Goal: Transaction & Acquisition: Purchase product/service

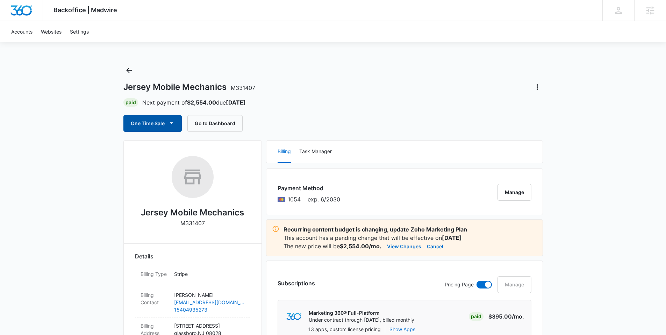
click at [175, 130] on button "One Time Sale" at bounding box center [152, 123] width 58 height 17
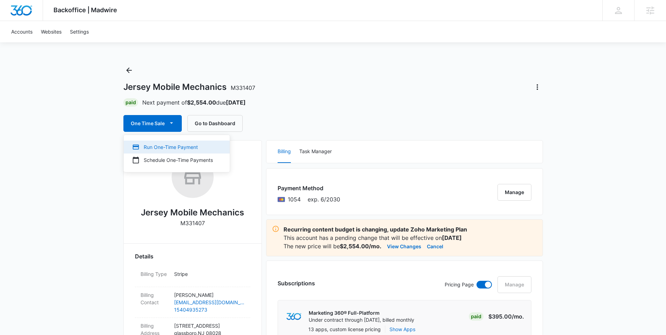
click at [169, 147] on div "Run One-Time Payment" at bounding box center [172, 146] width 81 height 7
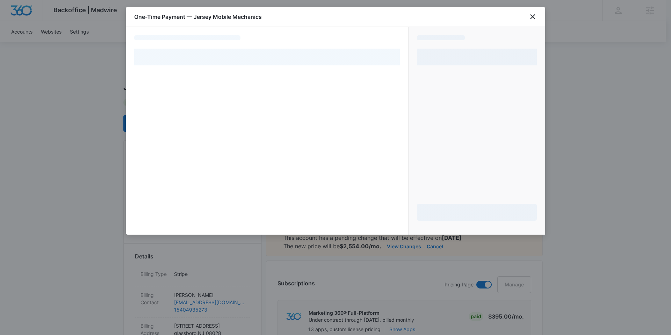
select select "pm_1RqhMJA4n8RTgNjU39PNGjM7"
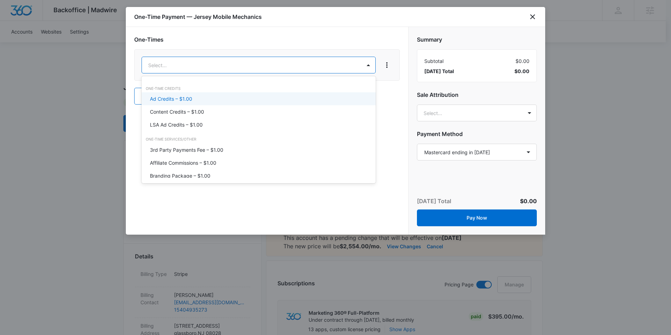
click at [182, 101] on p "Ad Credits – $1.00" at bounding box center [171, 98] width 42 height 7
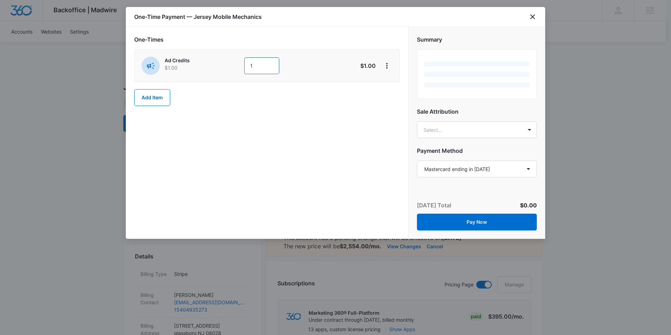
click at [262, 69] on input "1" at bounding box center [261, 65] width 35 height 17
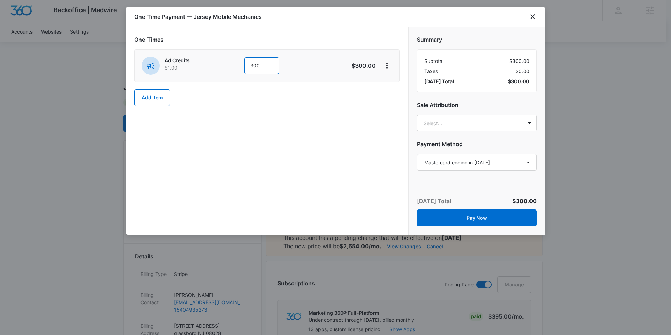
type input "300"
click at [326, 130] on div "One-Times Ad Credits $1.00 300 $300.00 Add Item" at bounding box center [267, 131] width 282 height 208
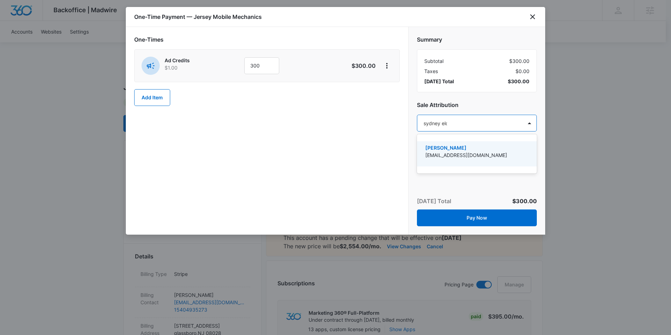
type input "sydney elder"
click at [358, 150] on p "[PERSON_NAME]" at bounding box center [476, 147] width 102 height 7
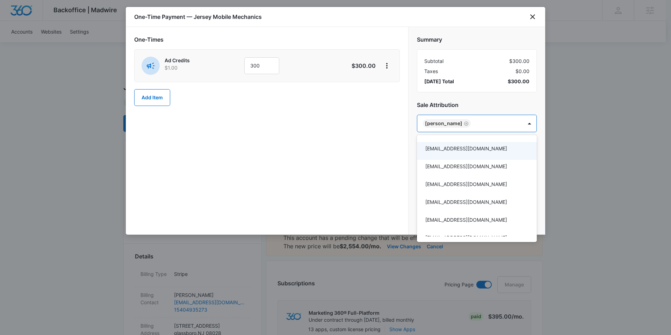
click at [358, 160] on div at bounding box center [335, 167] width 671 height 335
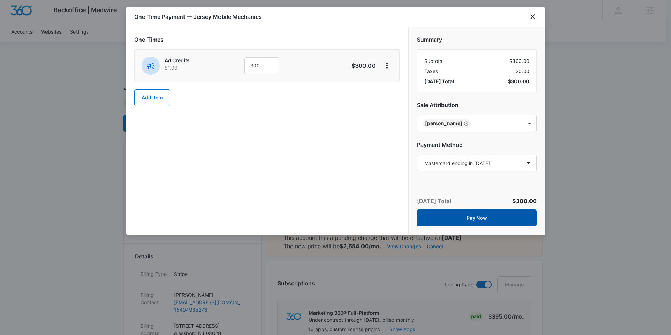
click at [358, 167] on button "Pay Now" at bounding box center [477, 217] width 120 height 17
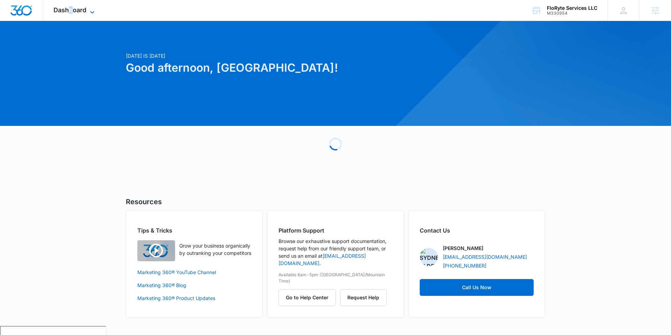
click at [71, 9] on span "Dashboard" at bounding box center [69, 9] width 33 height 7
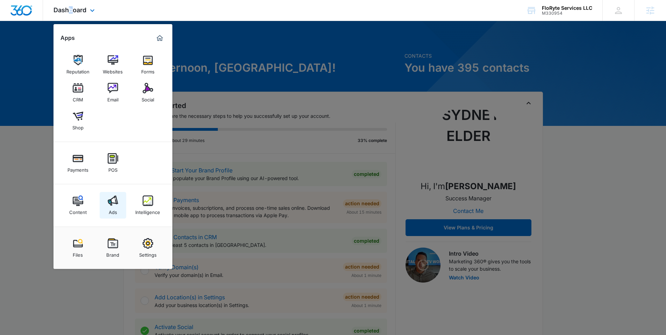
click at [114, 211] on div "Ads" at bounding box center [113, 210] width 8 height 9
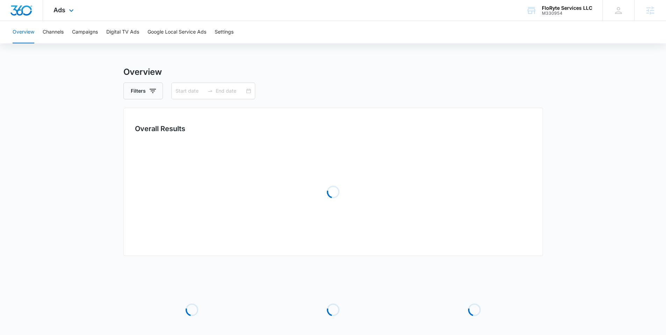
type input "09/06/2025"
type input "10/06/2025"
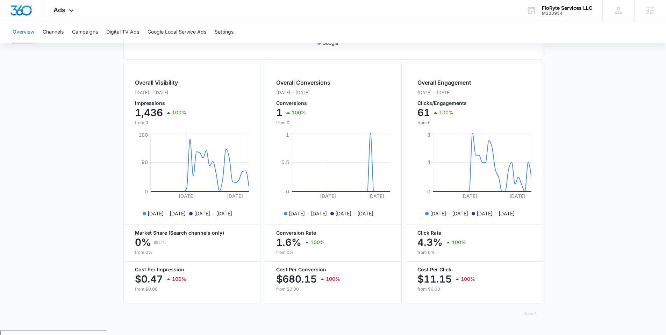
scroll to position [238, 0]
click at [68, 34] on div "Overview Channels Campaigns Digital TV Ads Google Local Service Ads Settings" at bounding box center [332, 32] width 649 height 22
click at [61, 30] on button "Channels" at bounding box center [53, 32] width 21 height 22
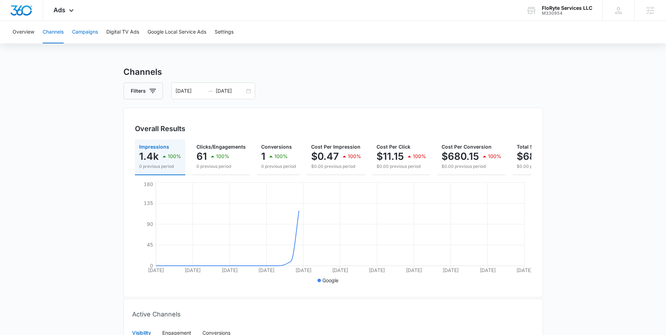
click at [87, 33] on button "Campaigns" at bounding box center [85, 32] width 26 height 22
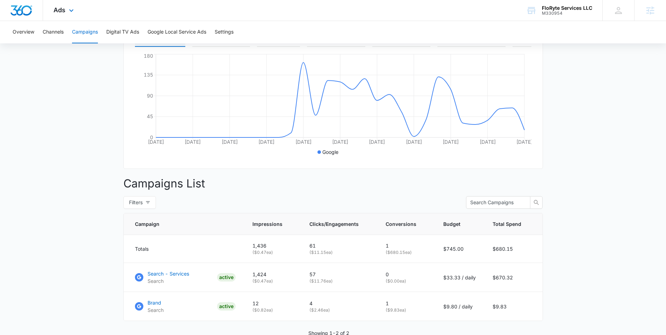
scroll to position [132, 0]
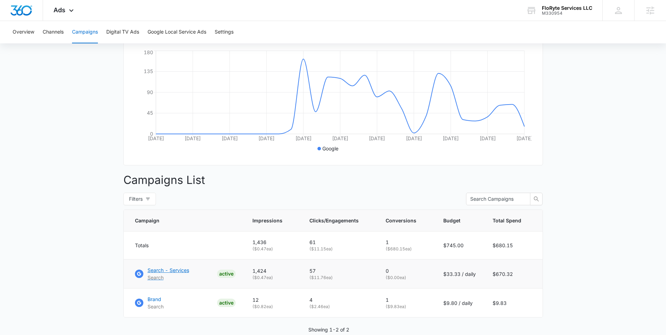
click at [180, 274] on p "Search - Services" at bounding box center [168, 269] width 42 height 7
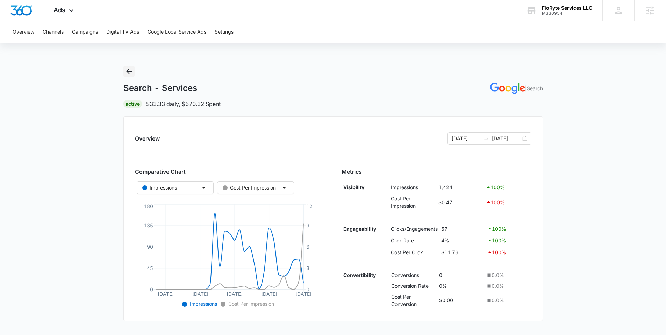
click at [133, 71] on button "Back" at bounding box center [128, 71] width 11 height 11
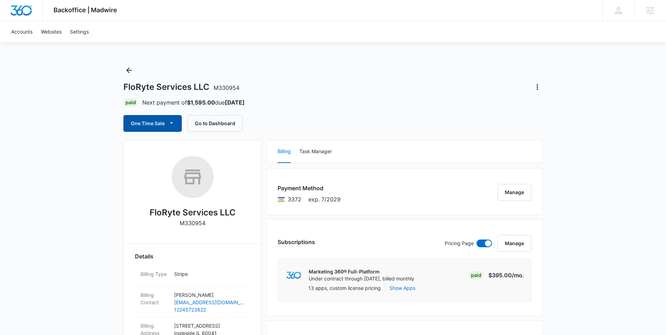
click at [166, 121] on button "One Time Sale" at bounding box center [152, 123] width 58 height 17
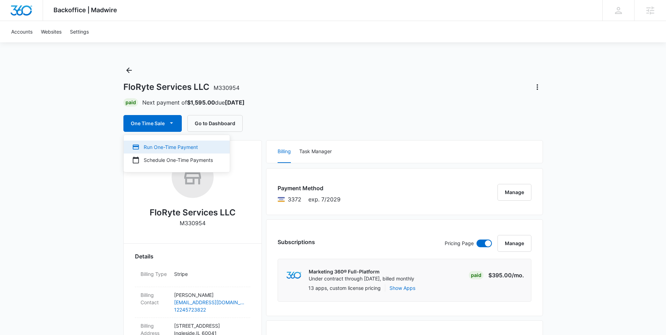
click at [171, 147] on div "Run One-Time Payment" at bounding box center [172, 146] width 81 height 7
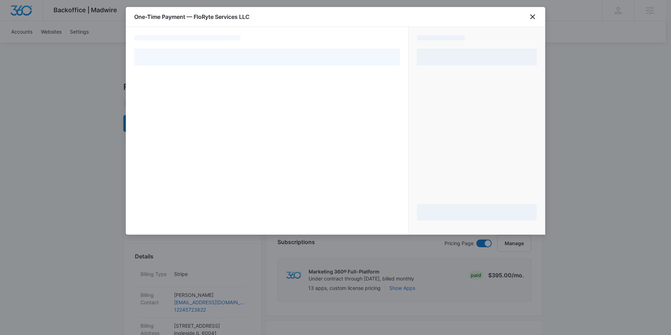
select select "pm_1RQwpPA4n8RTgNjUfYrAATvv"
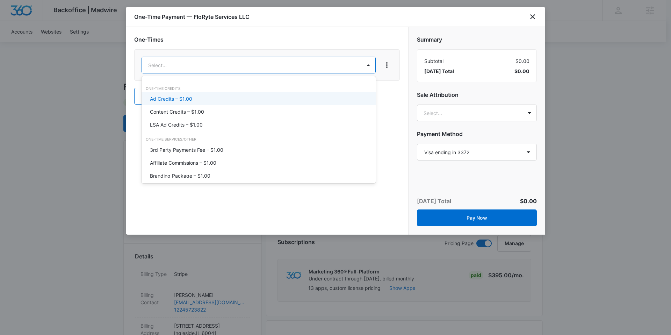
click at [176, 92] on div "Ad Credits – $1.00" at bounding box center [259, 98] width 234 height 13
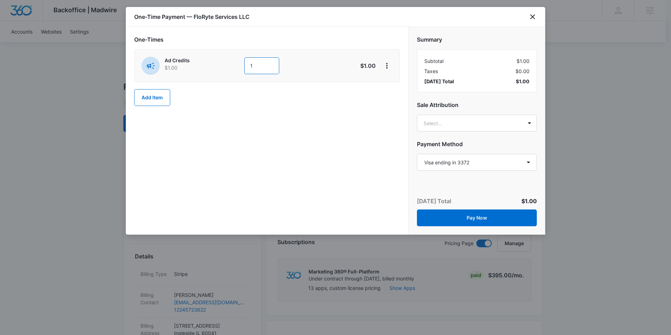
click at [250, 64] on input "1" at bounding box center [261, 65] width 35 height 17
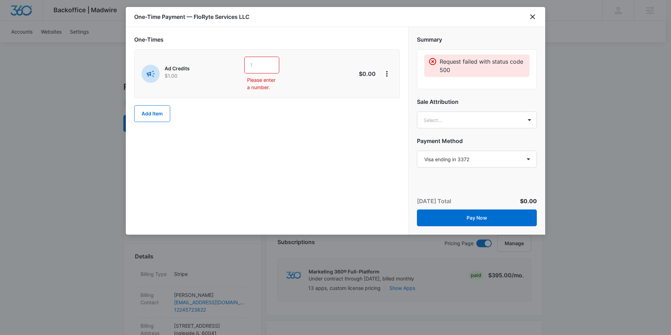
click at [262, 64] on input "text" at bounding box center [261, 65] width 35 height 17
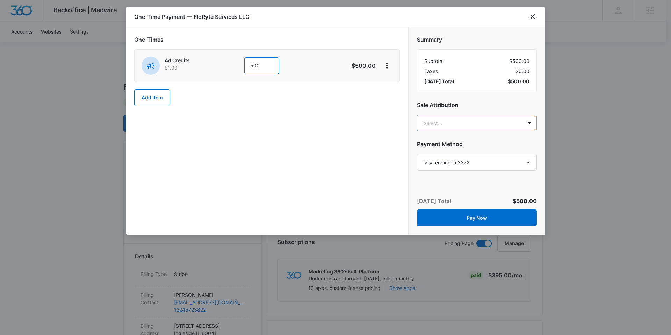
type input "500"
type input "sydney eld"
click at [473, 150] on p "[PERSON_NAME]" at bounding box center [476, 147] width 102 height 7
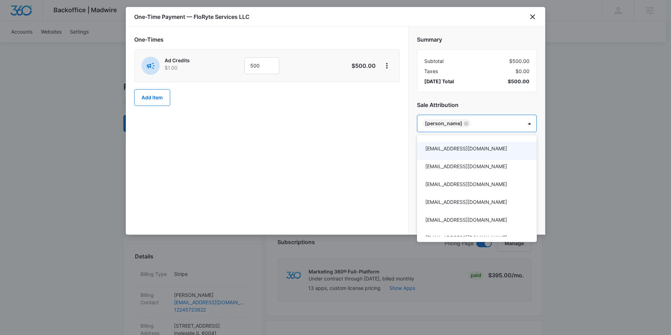
click at [274, 117] on div at bounding box center [335, 167] width 671 height 335
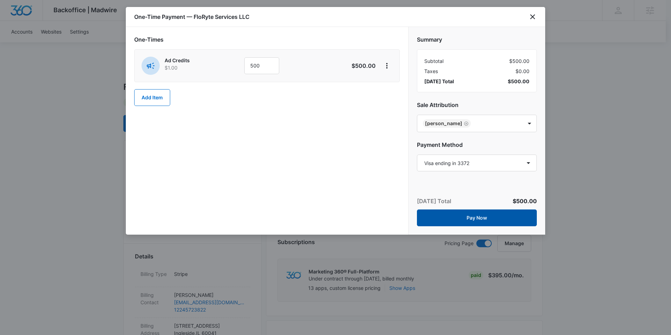
click at [466, 217] on button "Pay Now" at bounding box center [477, 217] width 120 height 17
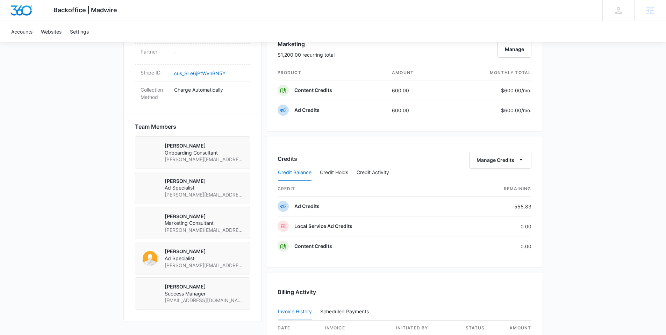
scroll to position [362, 0]
